Goal: Transaction & Acquisition: Register for event/course

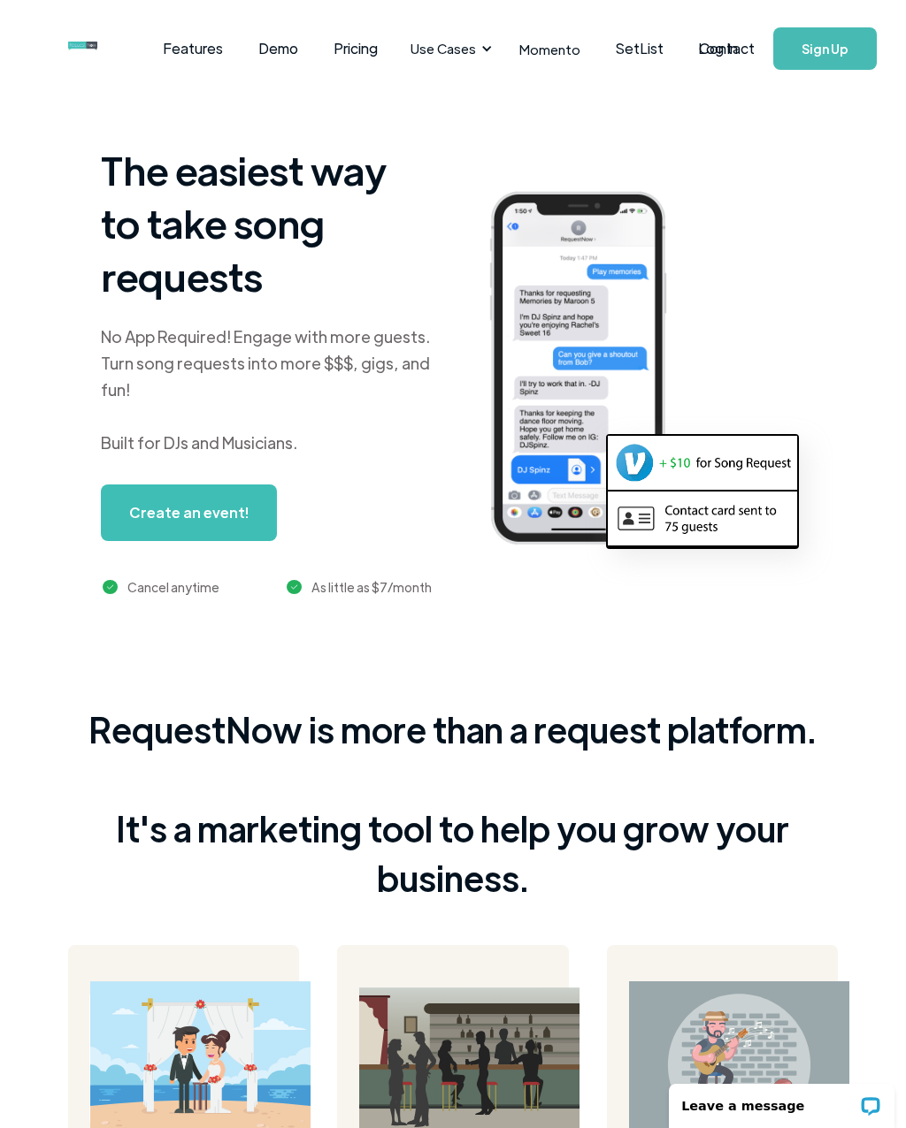
click at [850, 55] on link "Sign Up" at bounding box center [824, 48] width 103 height 42
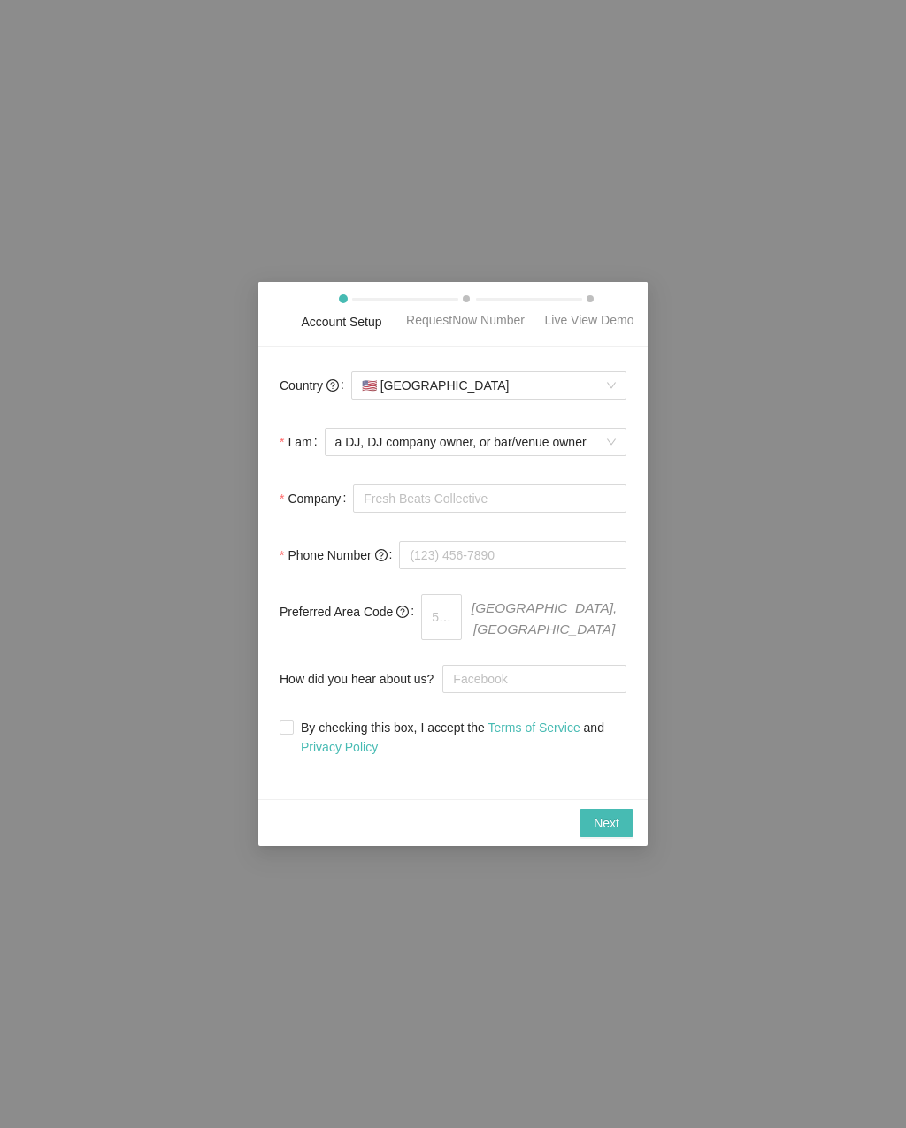
click at [613, 455] on span "a DJ, DJ company owner, or bar/venue owner" at bounding box center [475, 442] width 280 height 27
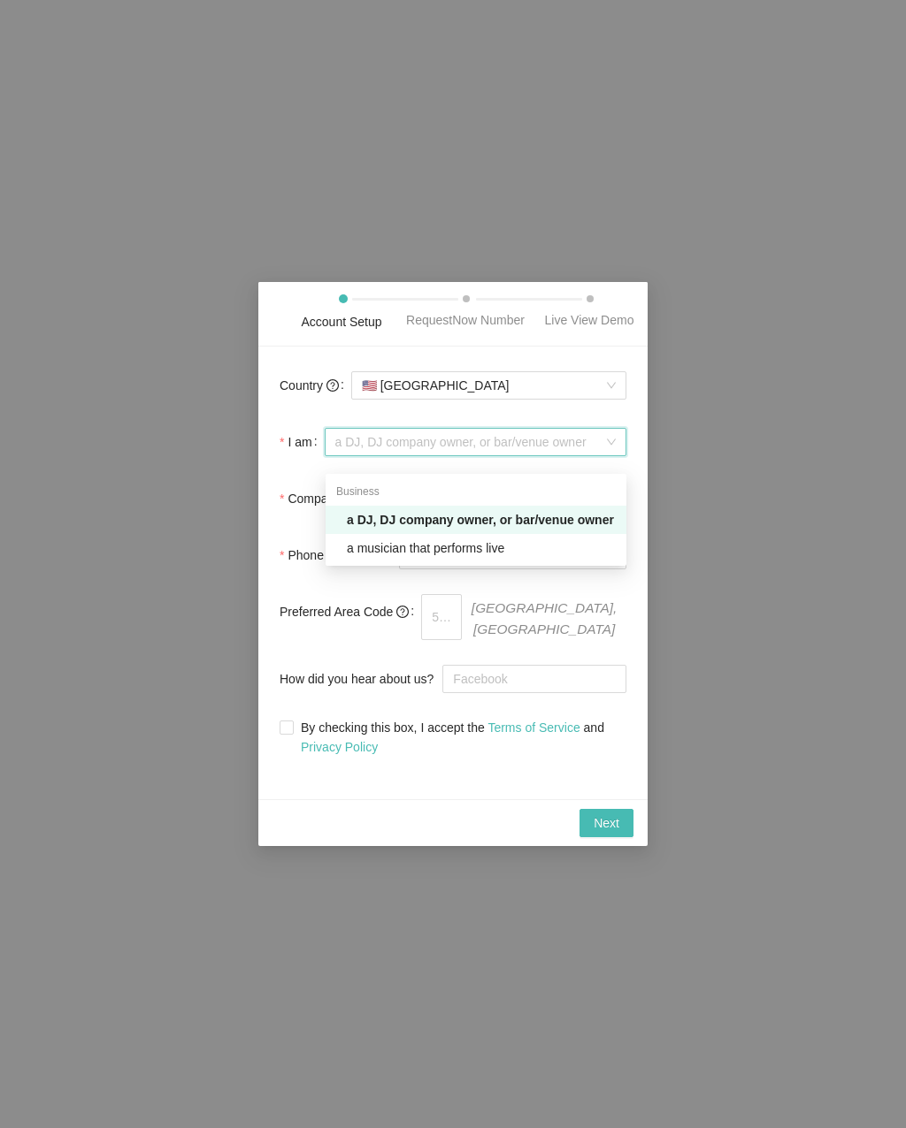
click at [603, 450] on span "a DJ, DJ company owner, or bar/venue owner" at bounding box center [475, 442] width 280 height 27
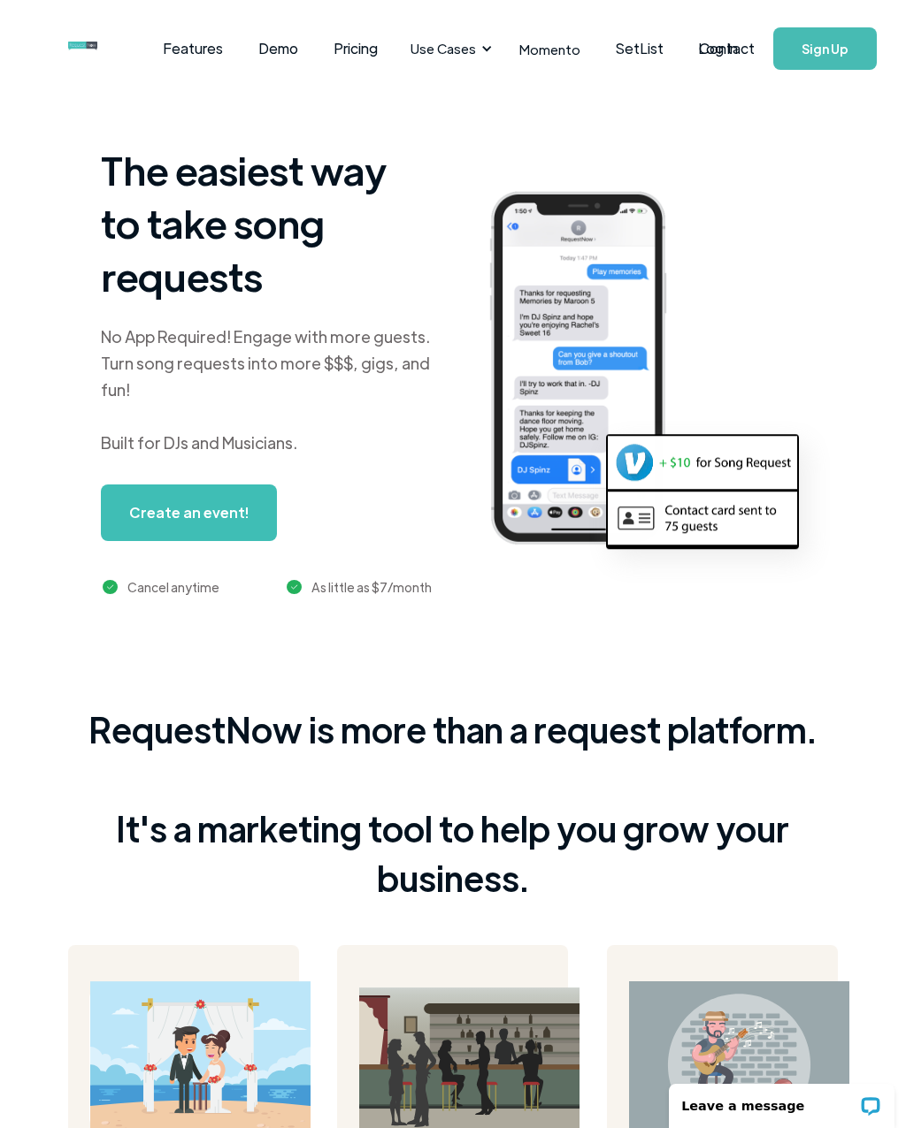
click at [119, 522] on link "Create an event!" at bounding box center [189, 513] width 176 height 57
